Goal: Transaction & Acquisition: Book appointment/travel/reservation

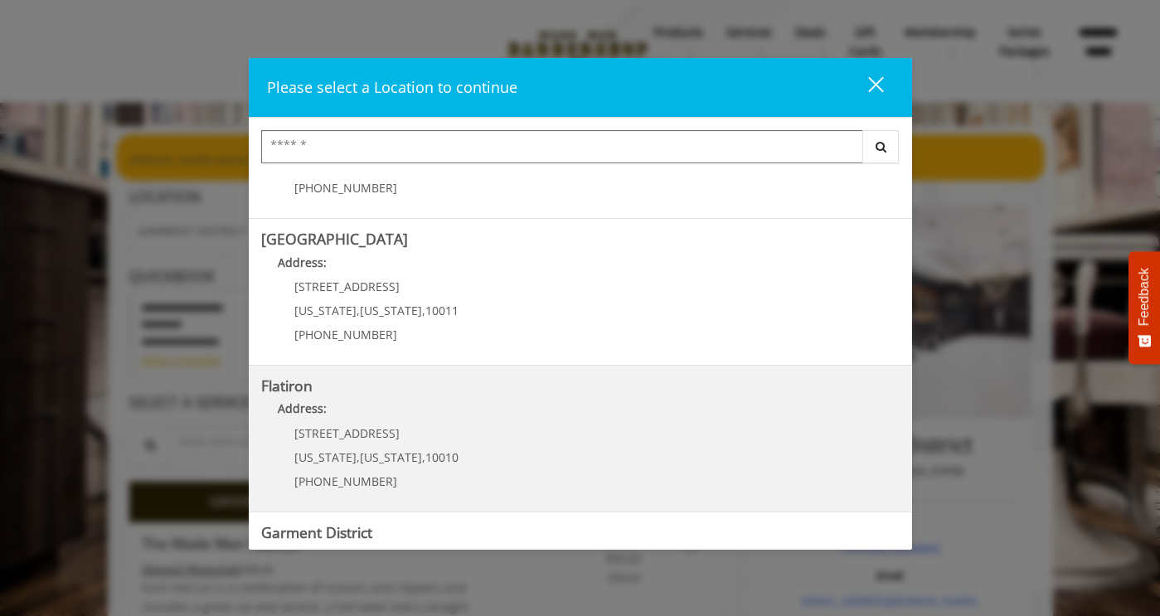
scroll to position [362, 0]
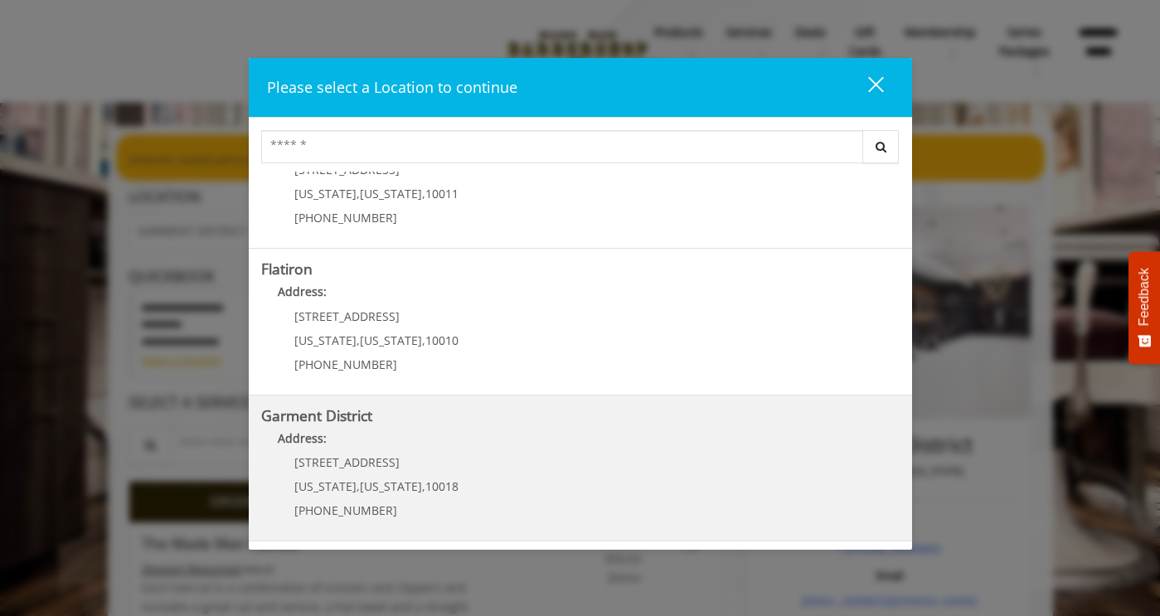
click at [471, 444] on District "Address:" at bounding box center [580, 443] width 639 height 27
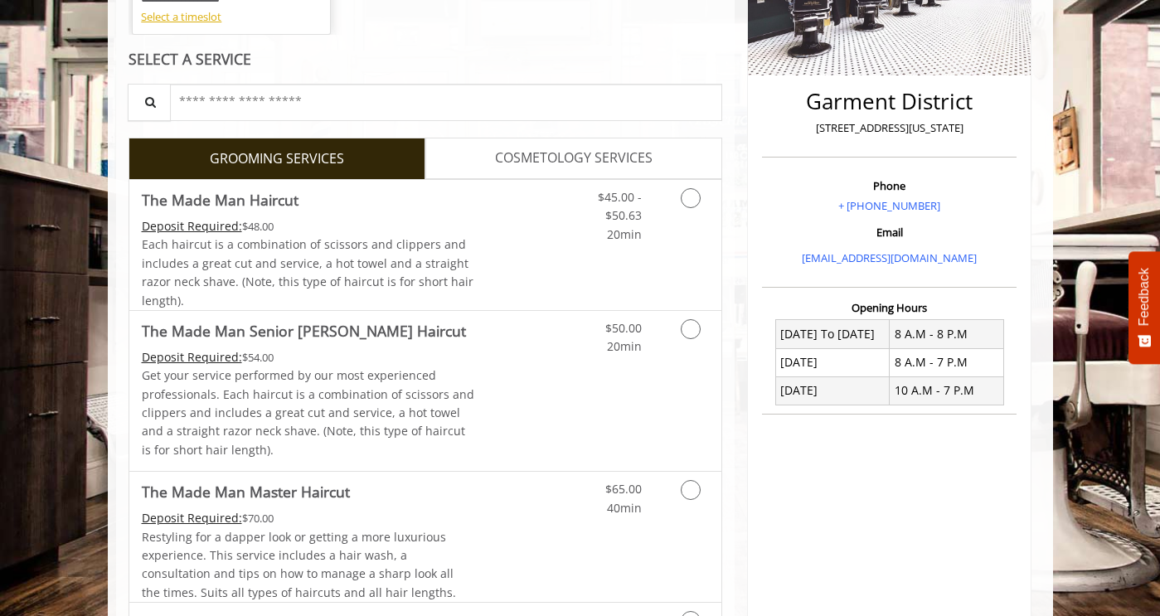
scroll to position [345, 0]
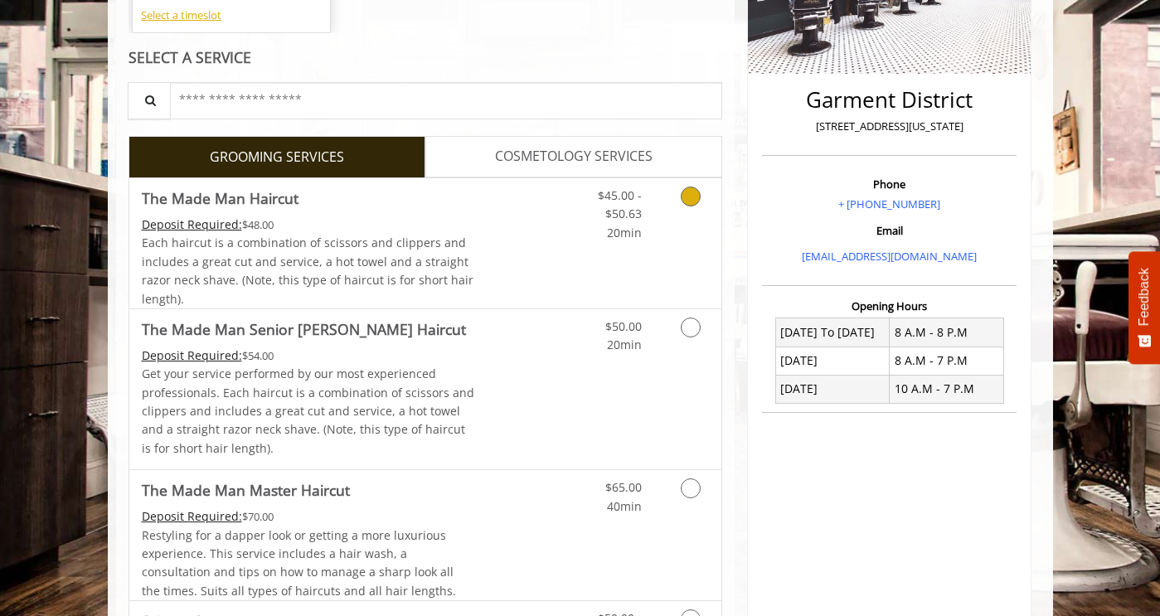
click at [704, 246] on div "$45.00 - $50.63 20min" at bounding box center [647, 243] width 148 height 130
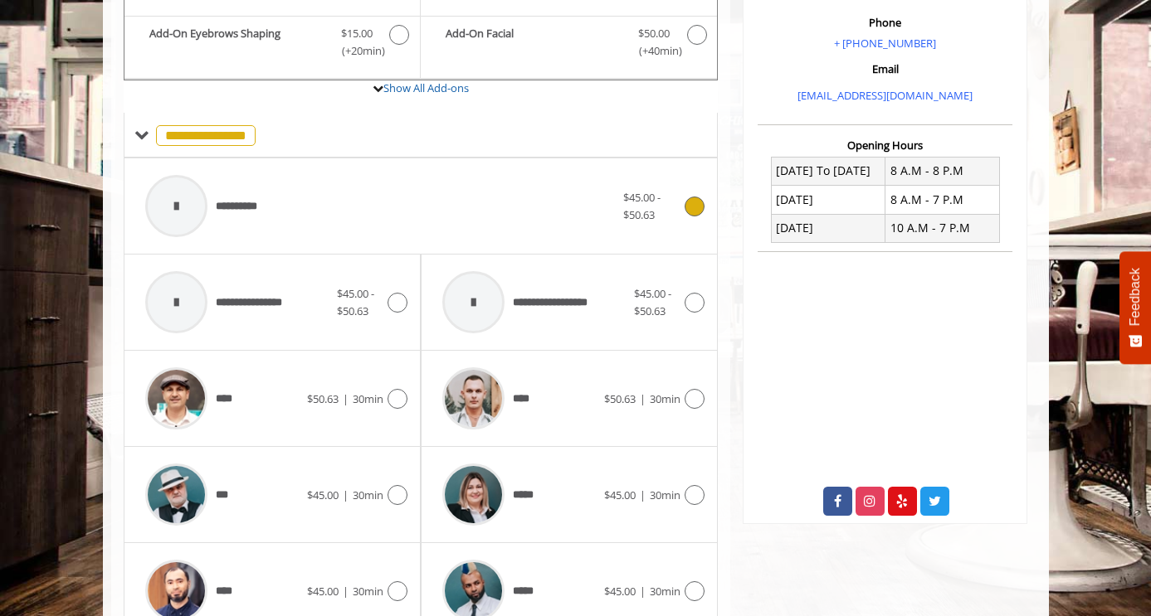
scroll to position [780, 0]
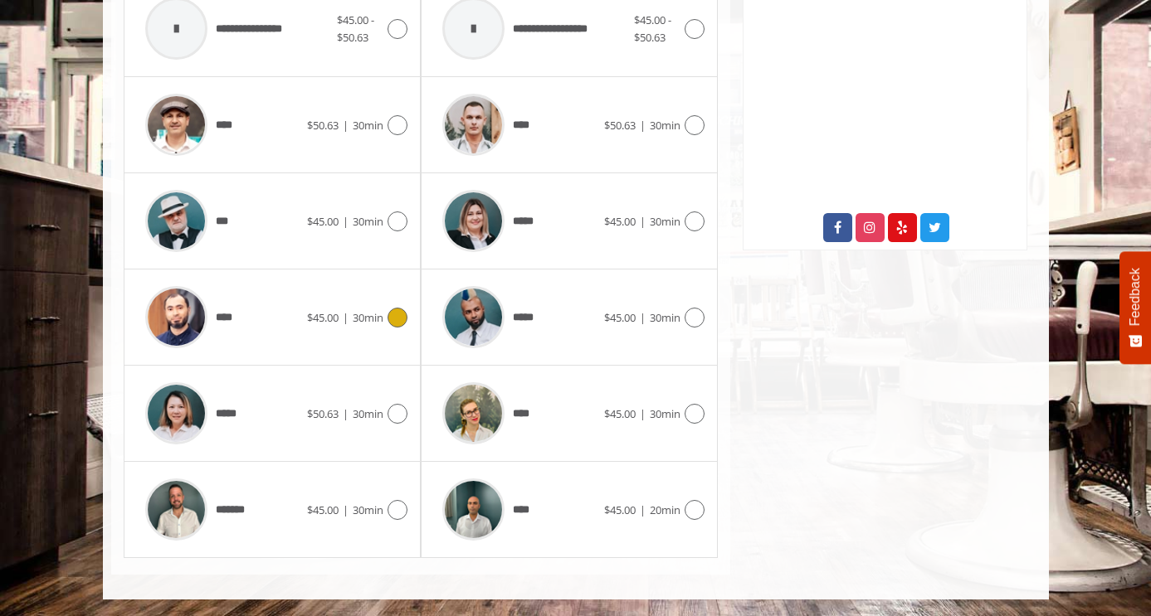
click at [318, 336] on div "**** $45.00 | 30min" at bounding box center [272, 317] width 270 height 79
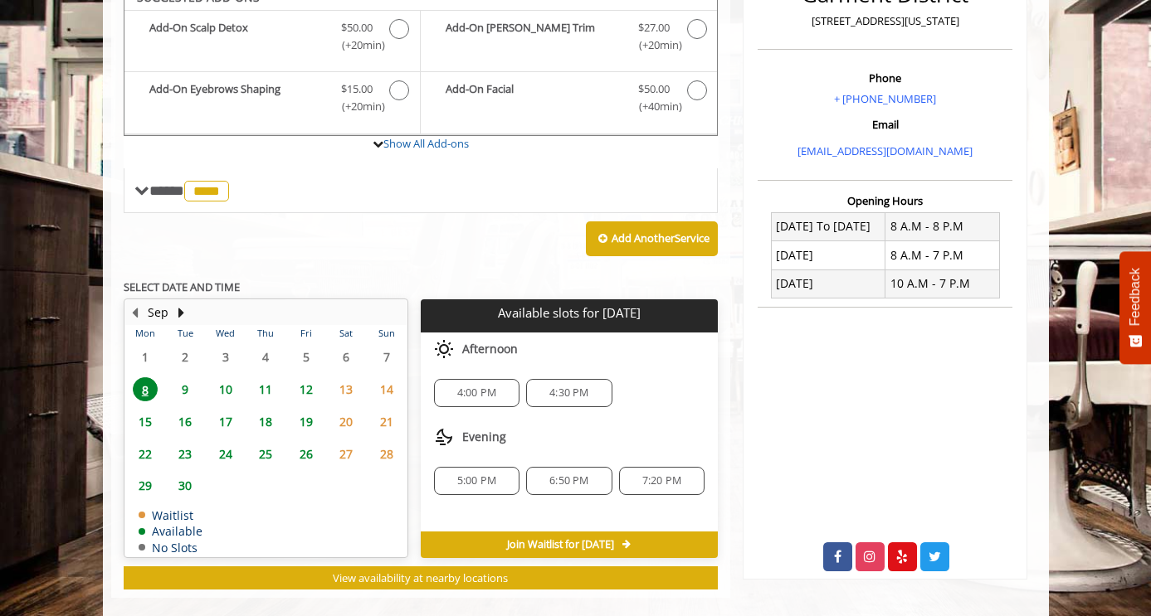
scroll to position [452, 0]
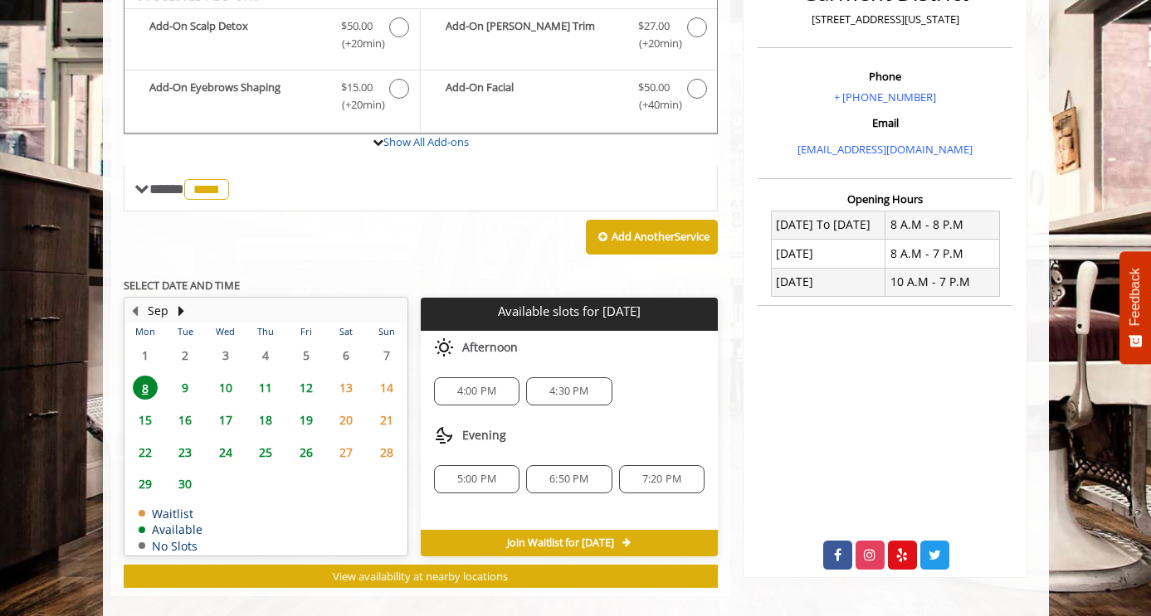
click at [479, 475] on span "5:00 PM" at bounding box center [476, 479] width 39 height 13
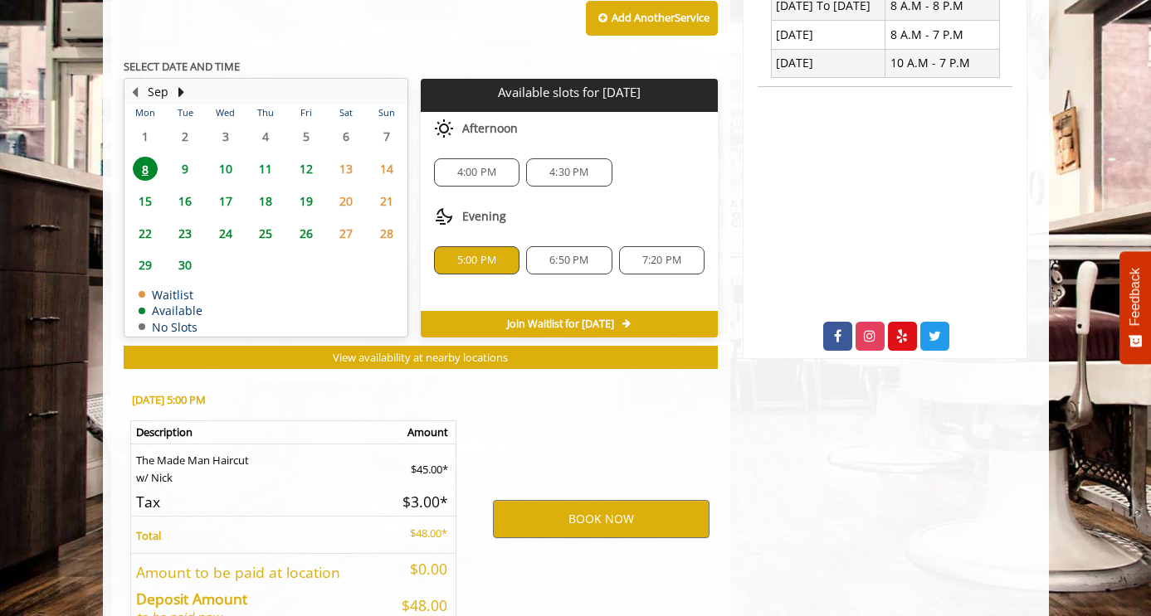
scroll to position [774, 0]
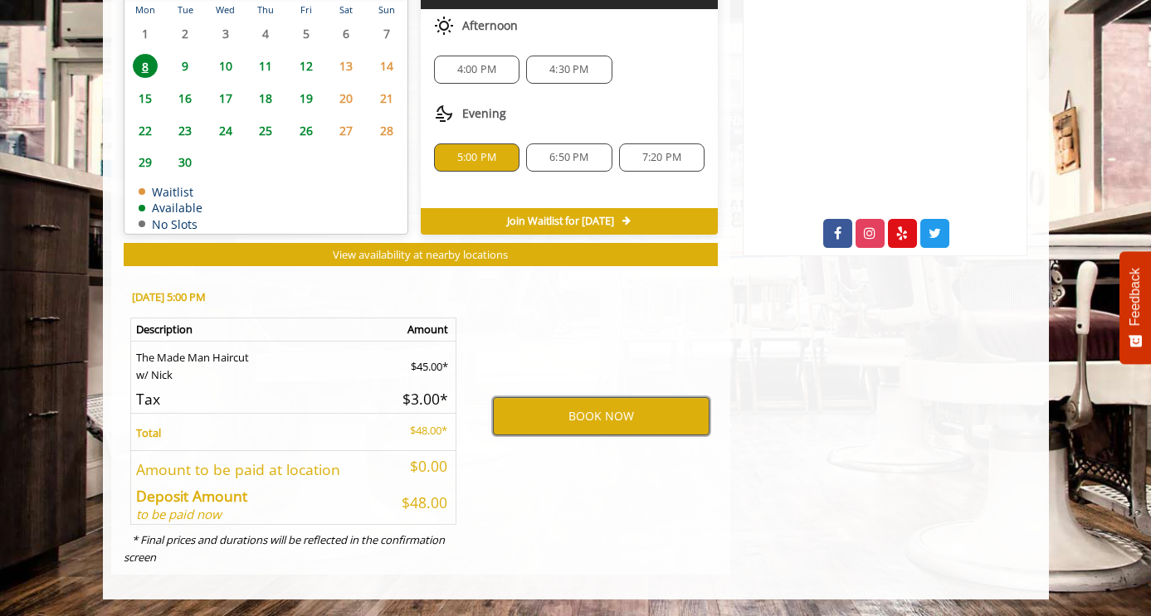
click at [556, 428] on button "BOOK NOW" at bounding box center [601, 416] width 216 height 38
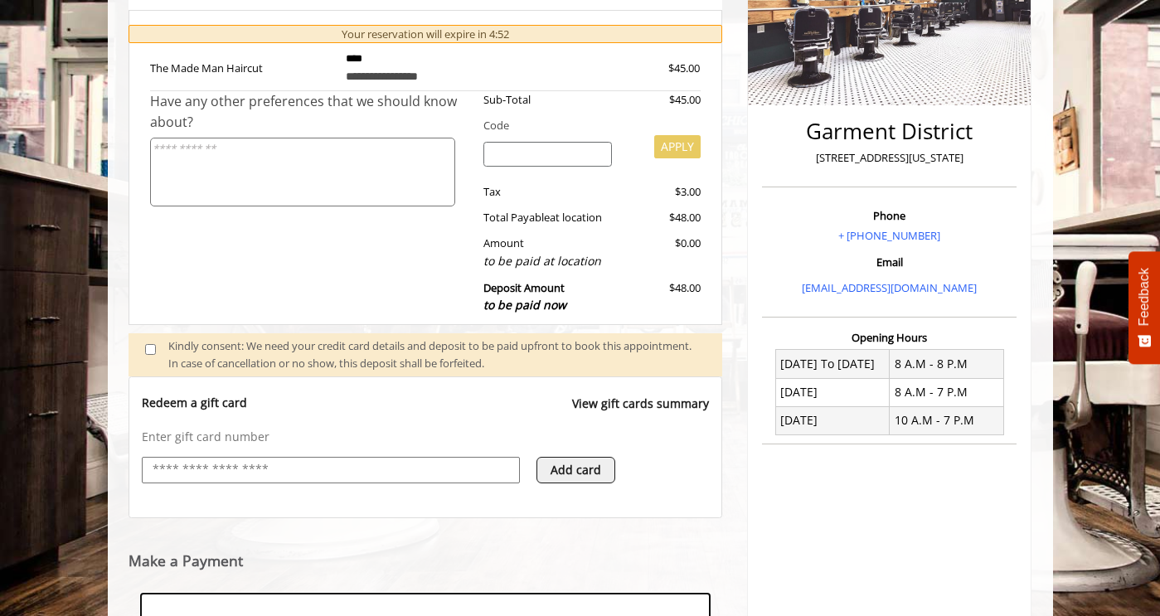
scroll to position [567, 0]
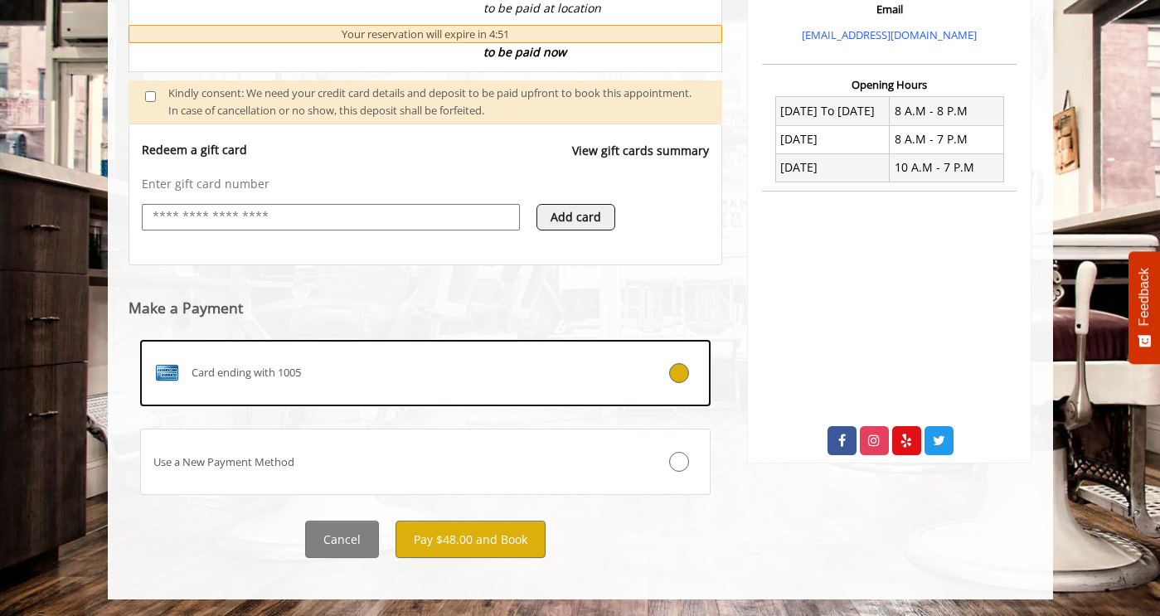
click at [328, 209] on input "text" at bounding box center [331, 217] width 360 height 20
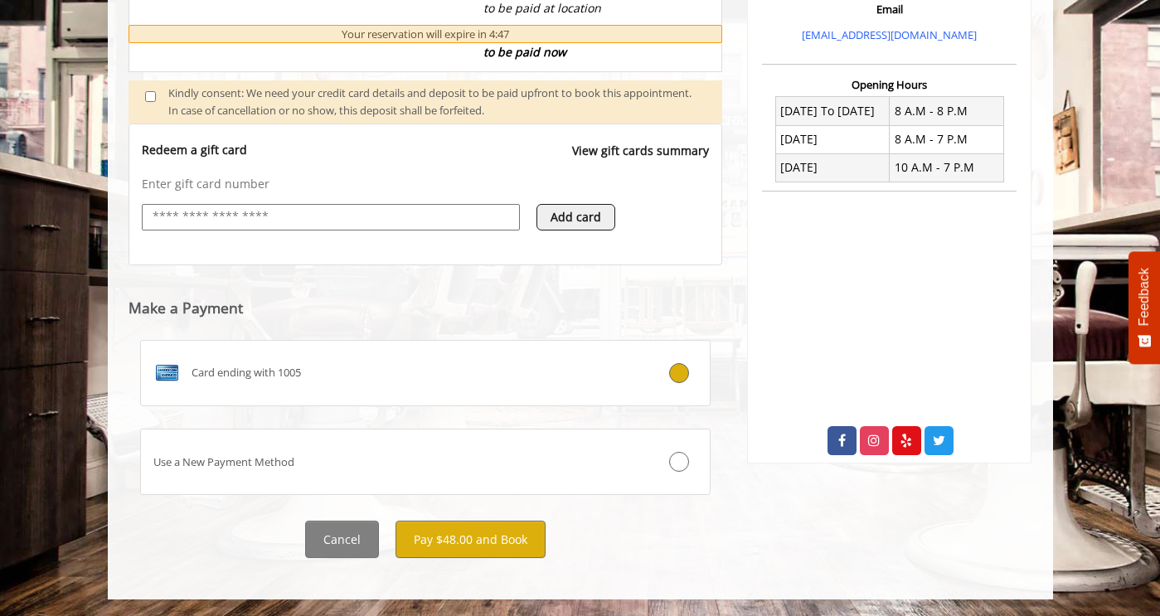
type input "**********"
click at [457, 542] on button "Pay $48.00 and Book" at bounding box center [471, 539] width 150 height 37
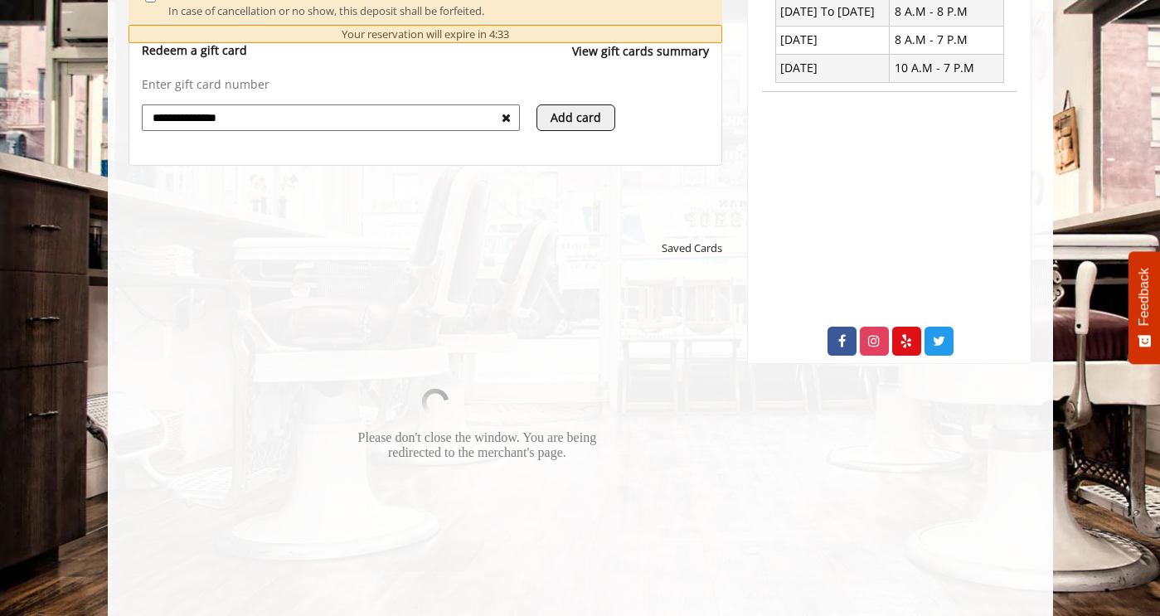
scroll to position [668, 0]
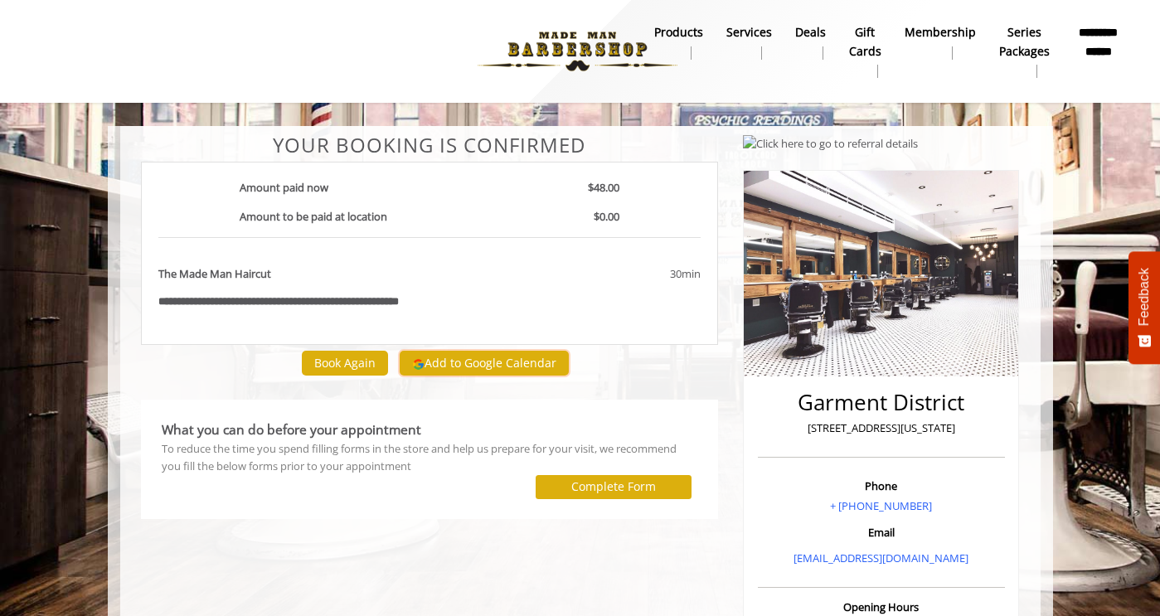
click at [469, 364] on button "Add to Google Calendar" at bounding box center [484, 363] width 169 height 25
